Goal: Transaction & Acquisition: Purchase product/service

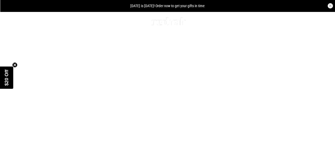
click at [29, 20] on link "Men" at bounding box center [27, 21] width 8 height 5
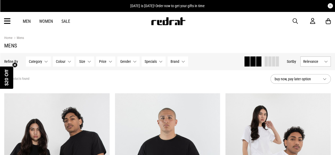
click at [294, 21] on span "button" at bounding box center [295, 21] width 5 height 6
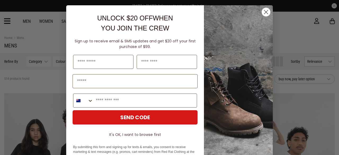
click at [263, 14] on circle "Close dialog" at bounding box center [266, 12] width 9 height 9
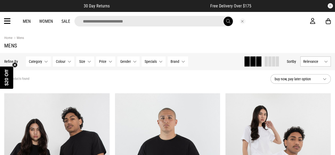
click at [59, 44] on h1 "Mens" at bounding box center [167, 45] width 327 height 6
click at [105, 22] on input "search" at bounding box center [153, 21] width 159 height 11
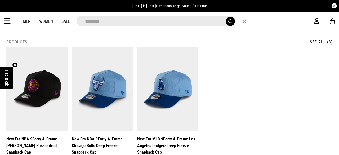
type input "*********"
click at [226, 17] on button "submit" at bounding box center [230, 21] width 9 height 9
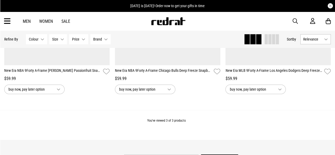
scroll to position [169, 0]
